Goal: Information Seeking & Learning: Find specific fact

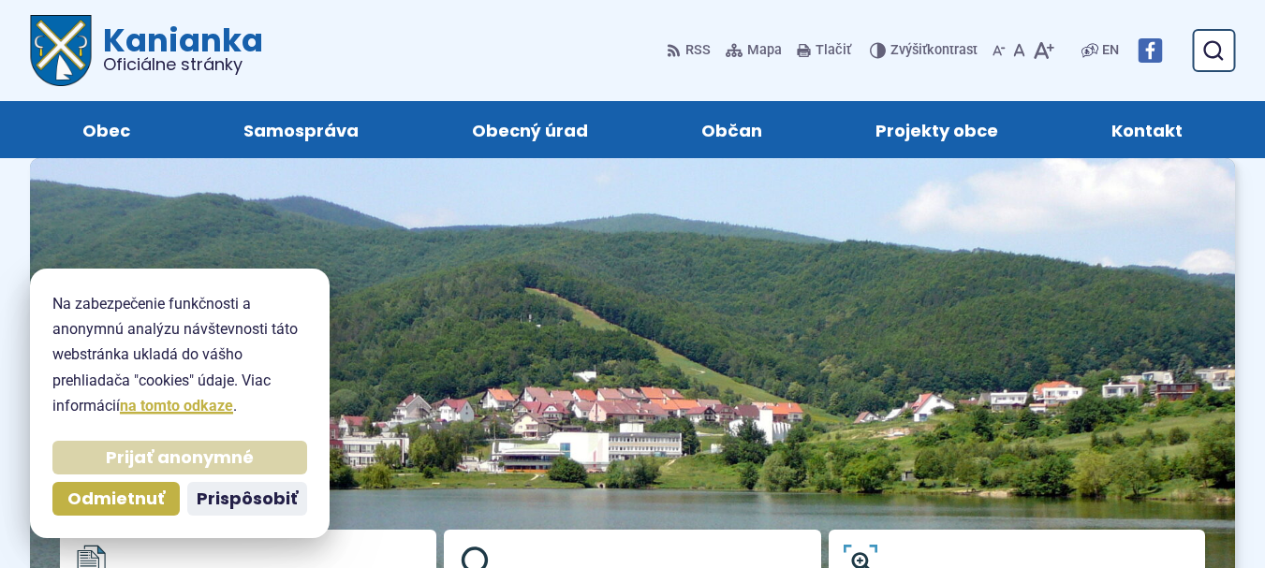
click at [148, 458] on span "Prijať anonymné" at bounding box center [180, 459] width 148 height 22
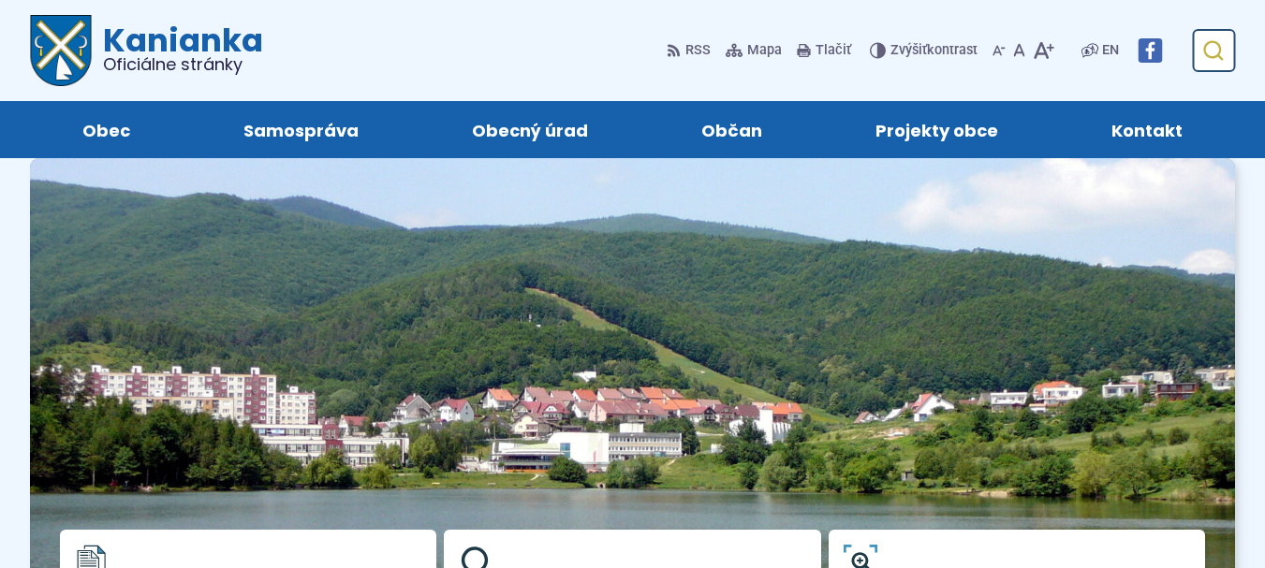
click at [1208, 61] on icon "submit" at bounding box center [1212, 50] width 22 height 22
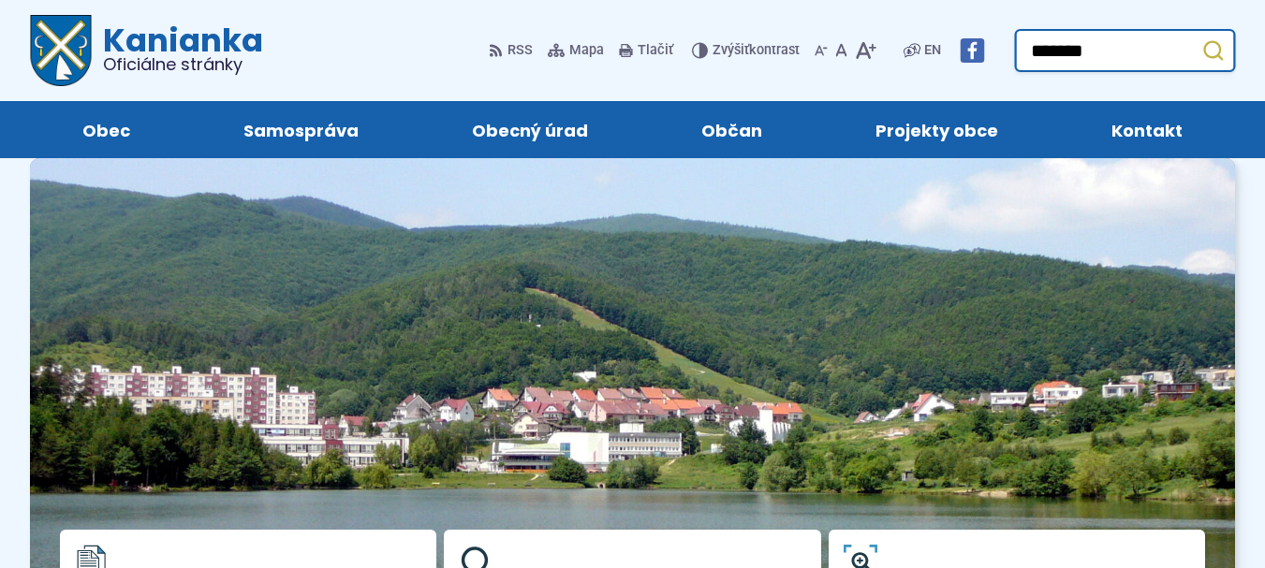
type input "*******"
click at [1196, 34] on button "Odoslať vyhľadávací formulár" at bounding box center [1213, 51] width 34 height 34
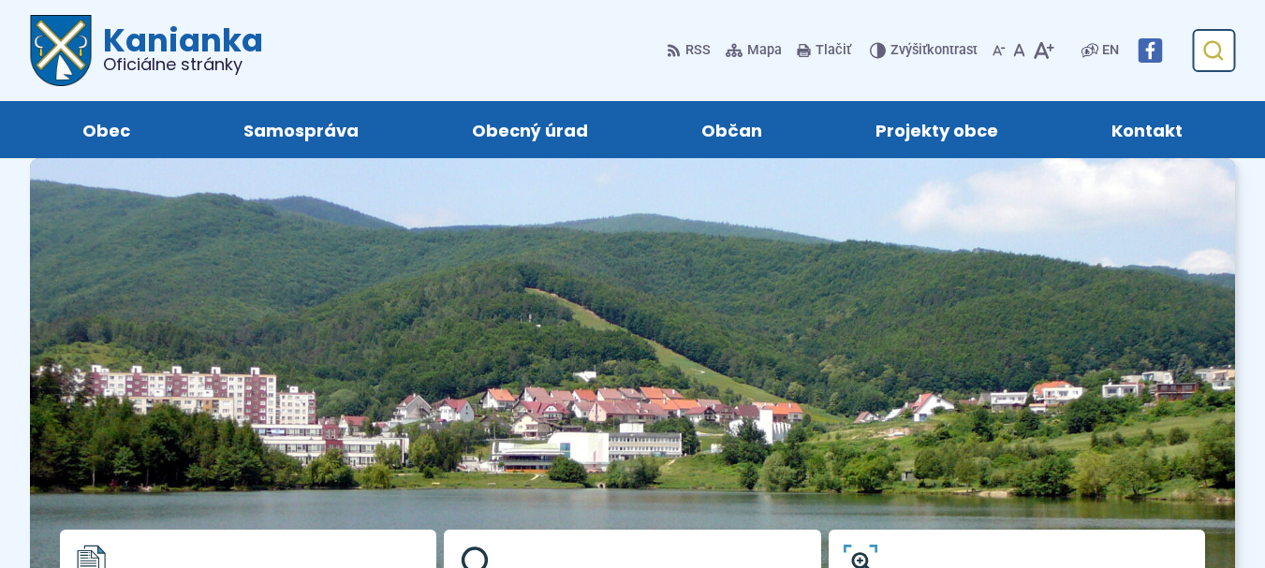
click at [1224, 48] on icon "submit" at bounding box center [1212, 50] width 22 height 22
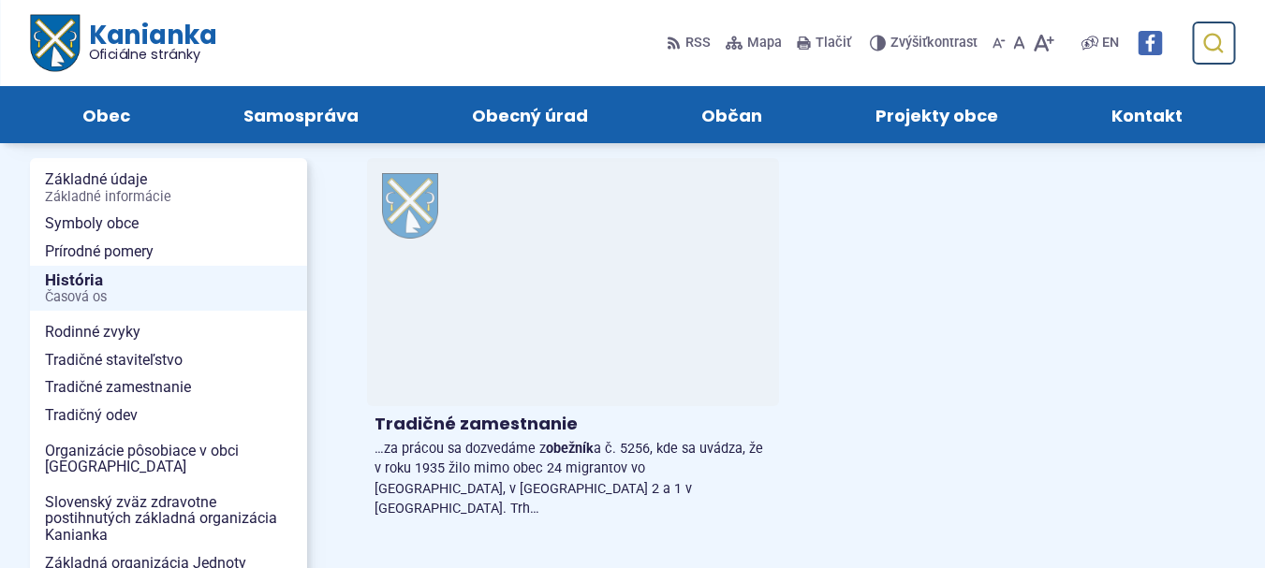
click at [1210, 54] on button "Odoslať vyhľadávací formulár" at bounding box center [1213, 43] width 34 height 34
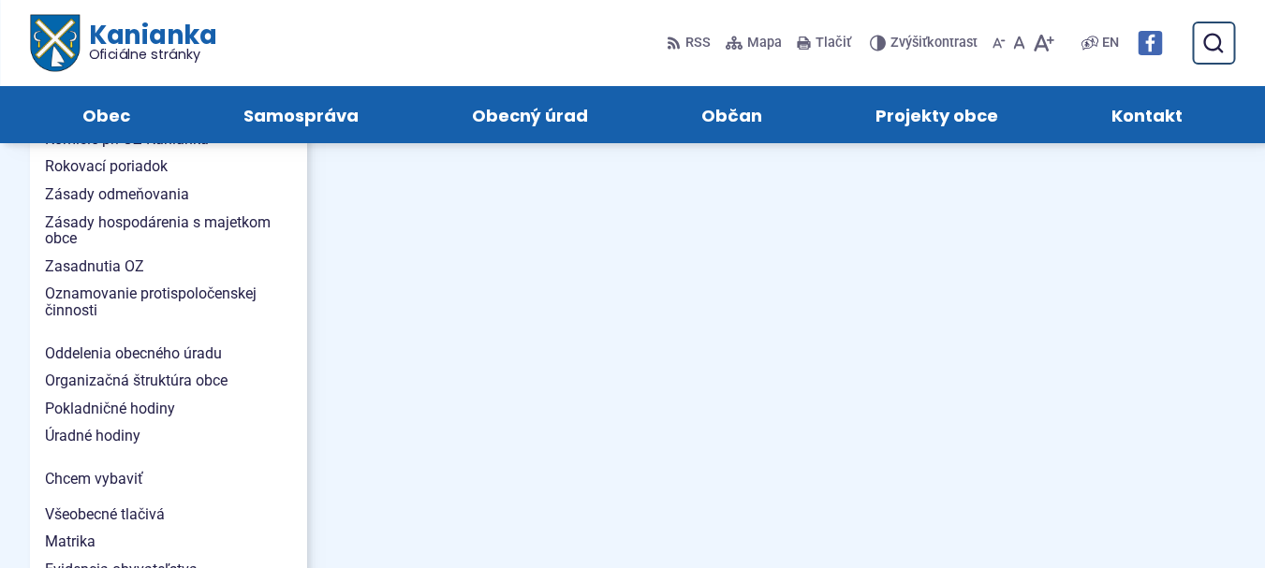
scroll to position [936, 0]
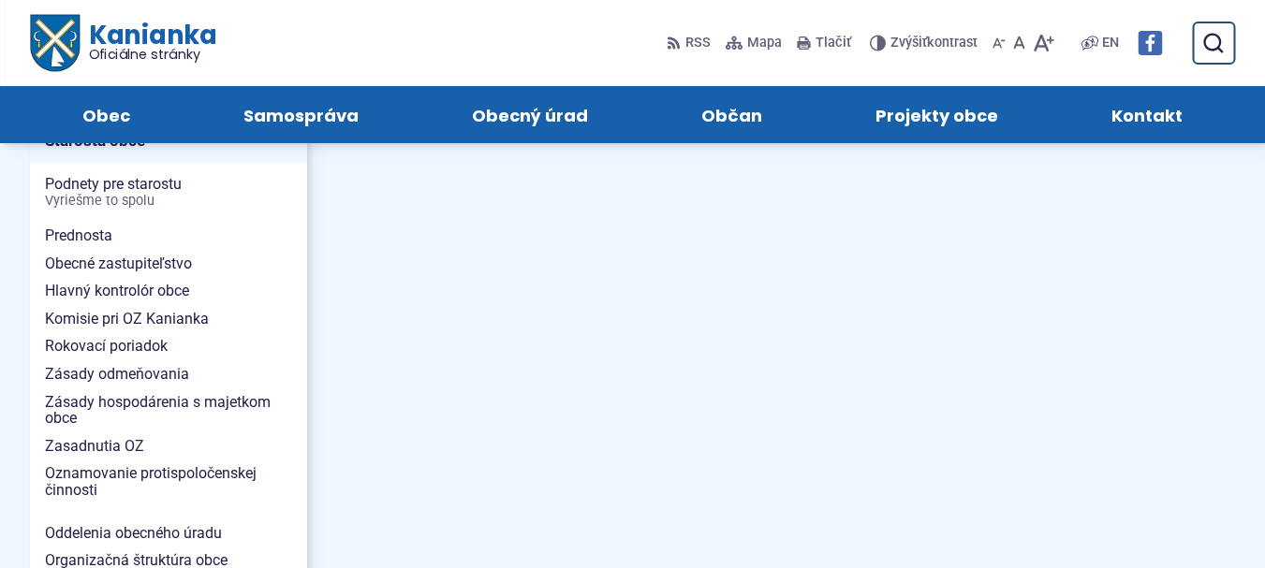
click at [98, 48] on span "Oficiálne stránky" at bounding box center [152, 54] width 128 height 13
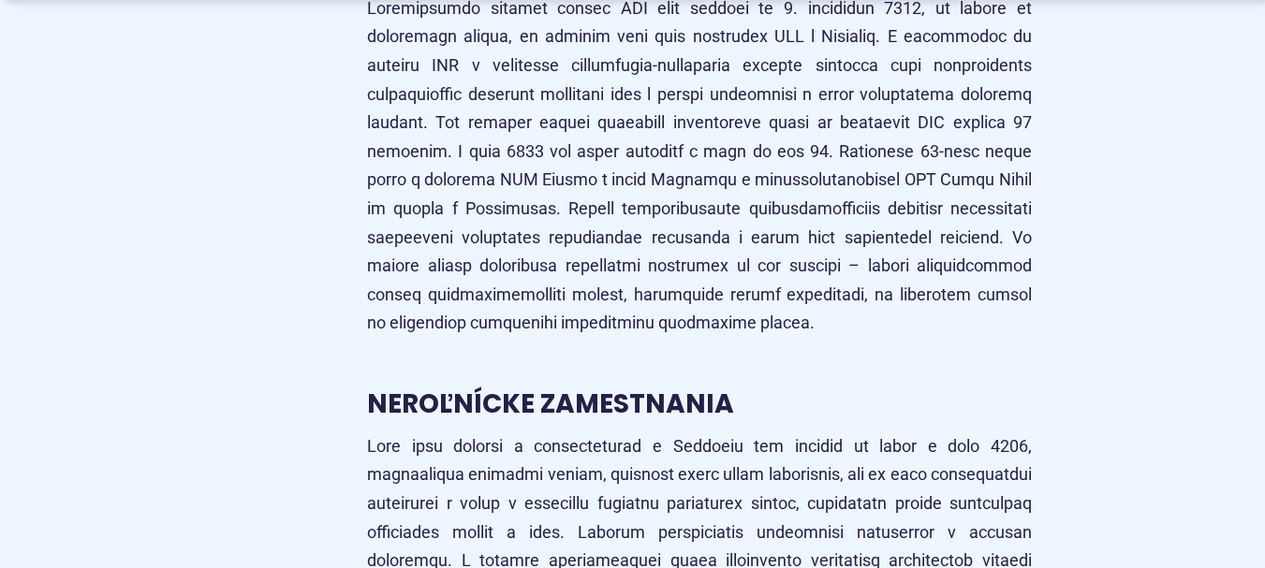
scroll to position [8801, 0]
